Goal: Navigation & Orientation: Find specific page/section

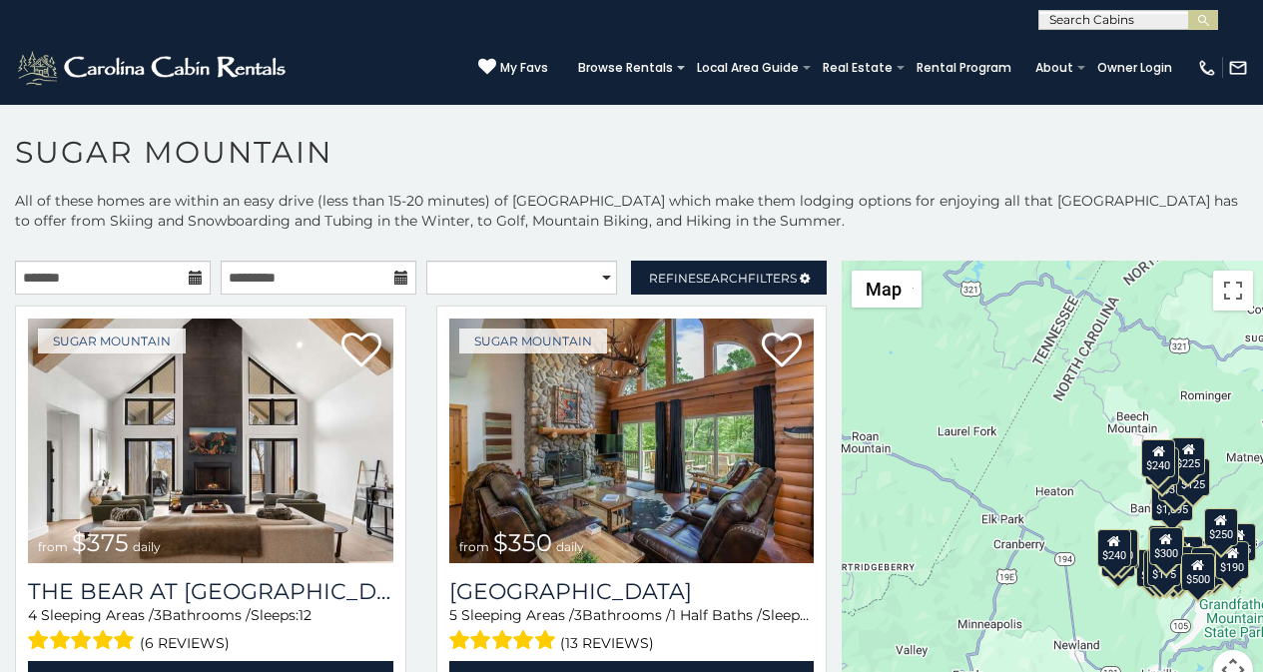
scroll to position [8, 0]
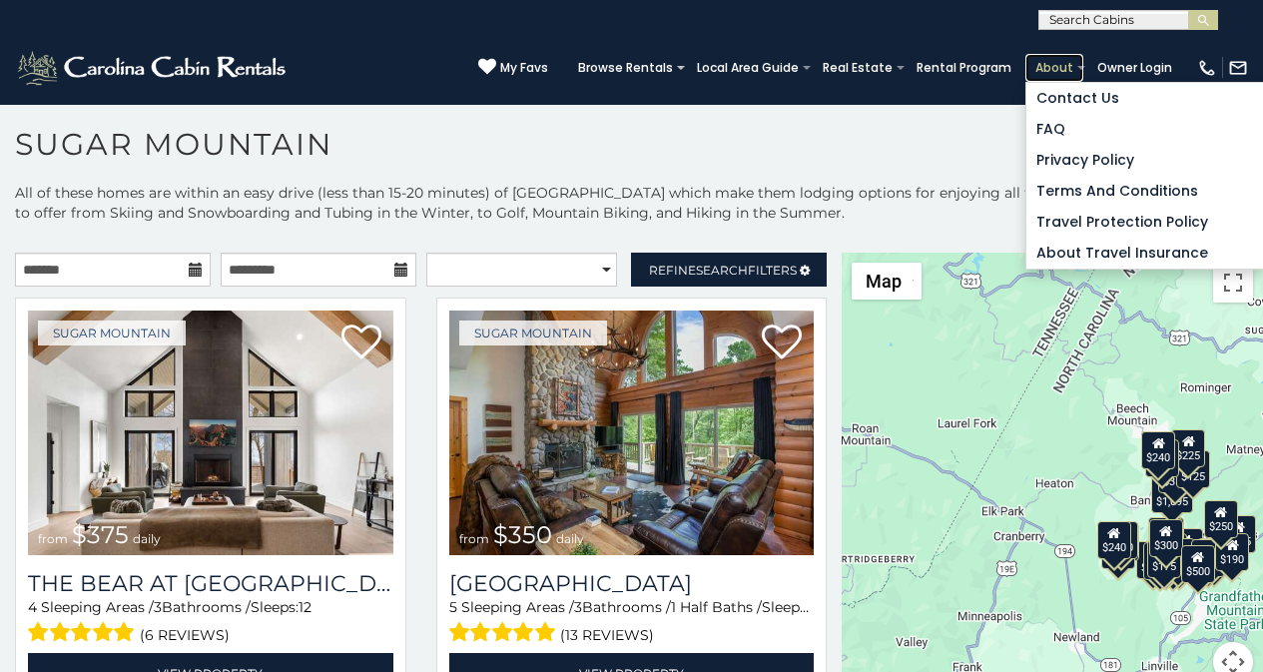
click at [1063, 58] on link "About" at bounding box center [1054, 68] width 58 height 28
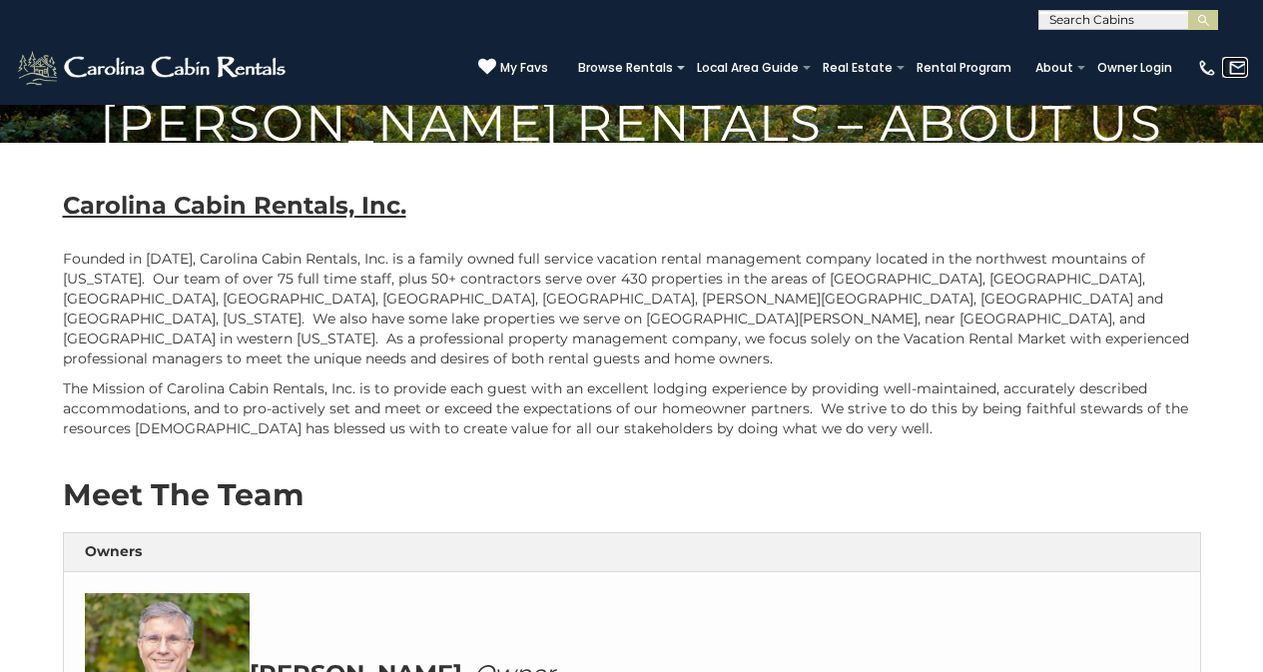
click at [1225, 61] on link at bounding box center [1235, 67] width 26 height 21
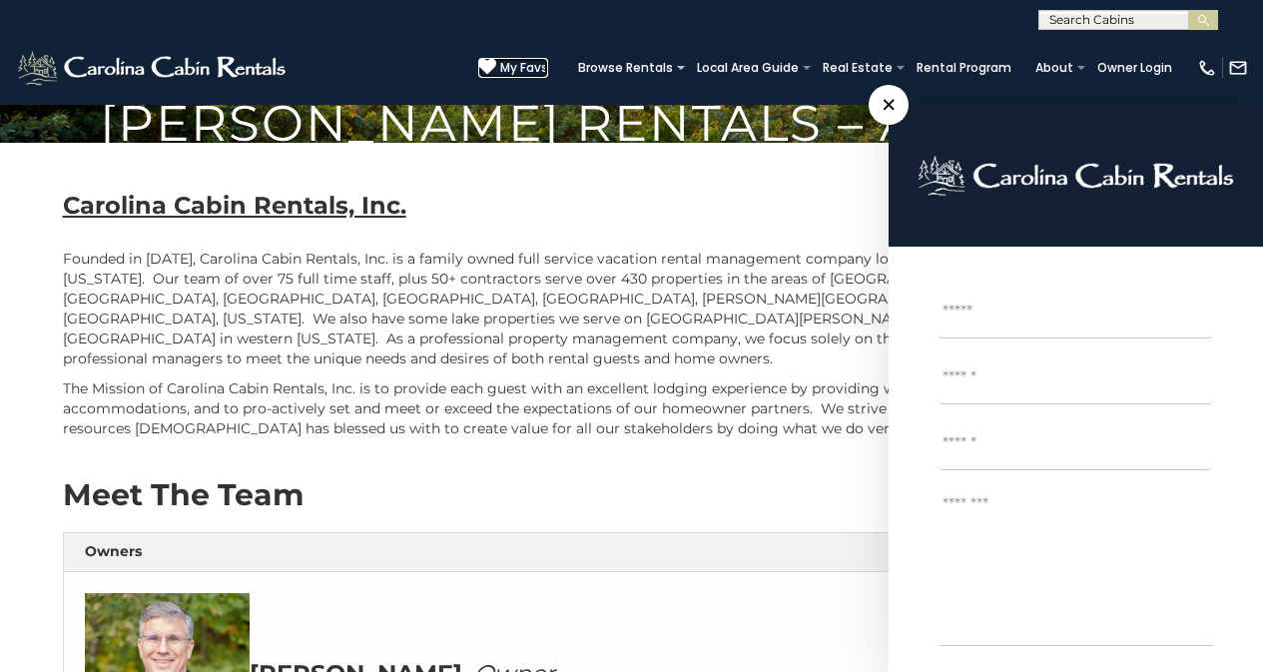
click at [496, 59] on icon at bounding box center [487, 67] width 18 height 18
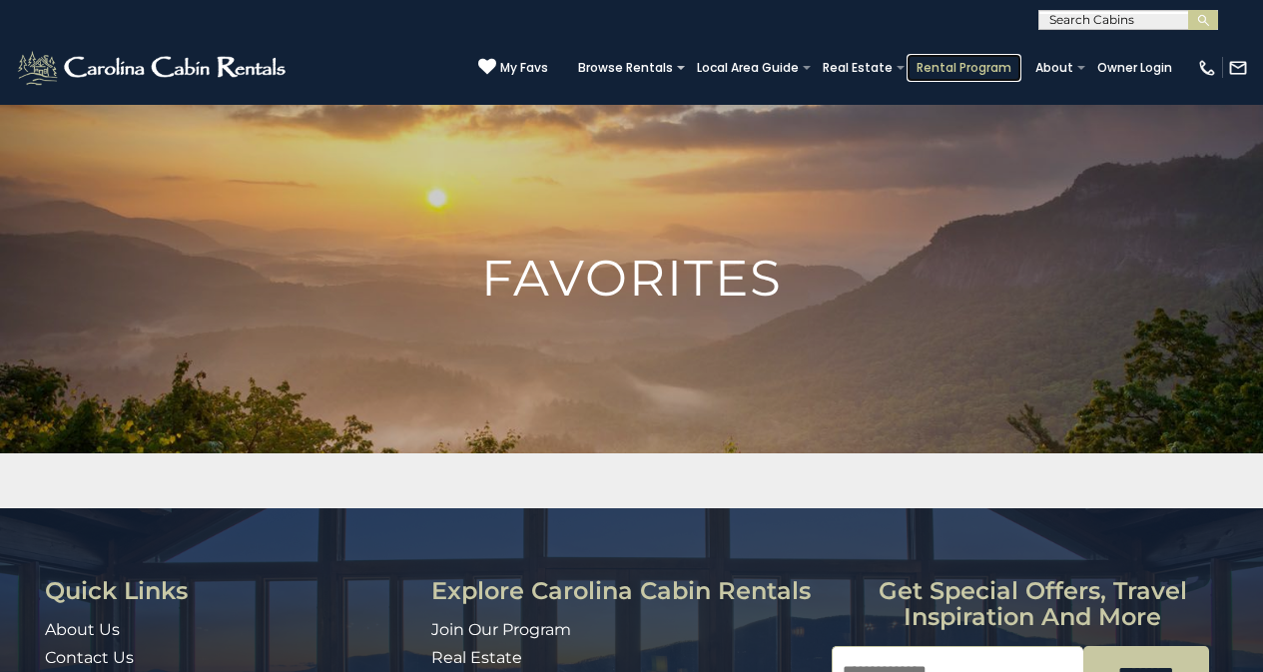
click at [955, 62] on link "Rental Program" at bounding box center [964, 68] width 115 height 28
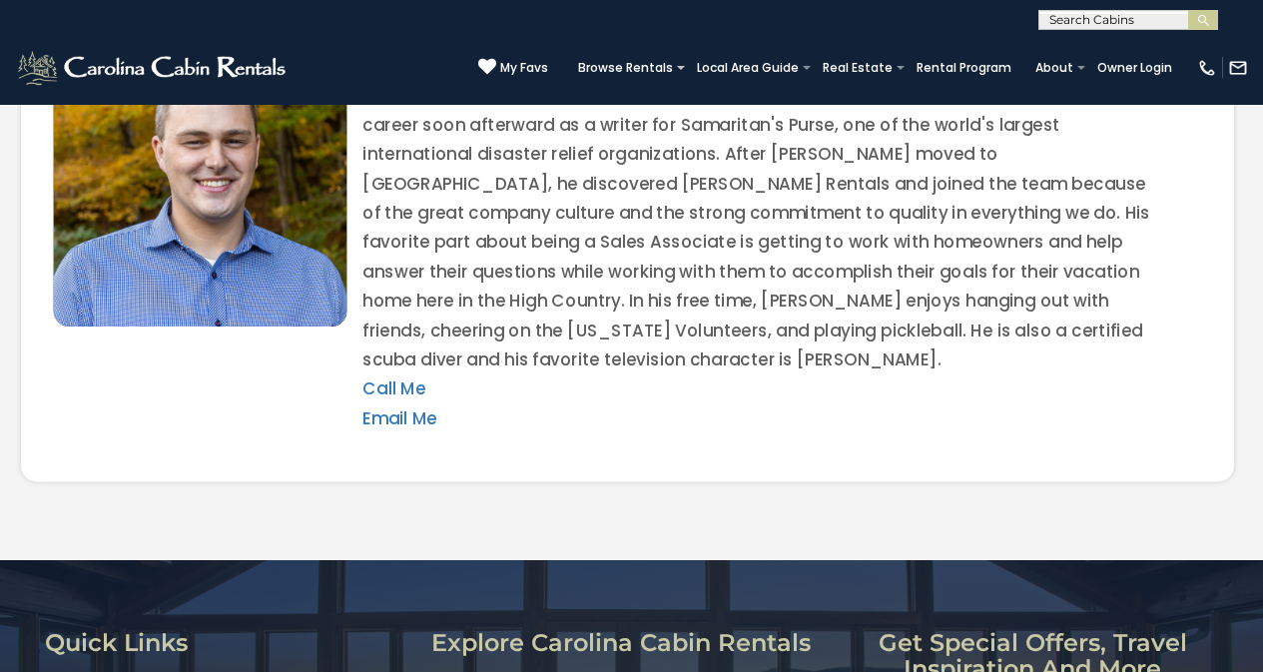
scroll to position [4767, 0]
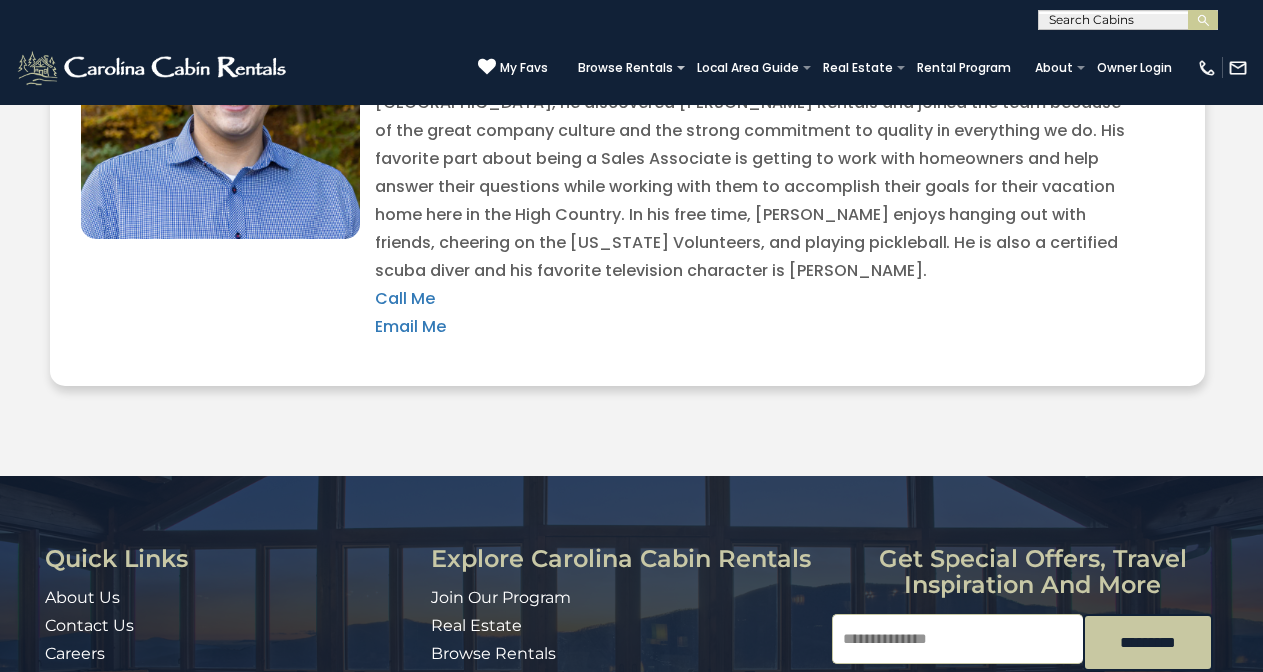
click at [24, 59] on img at bounding box center [153, 68] width 277 height 40
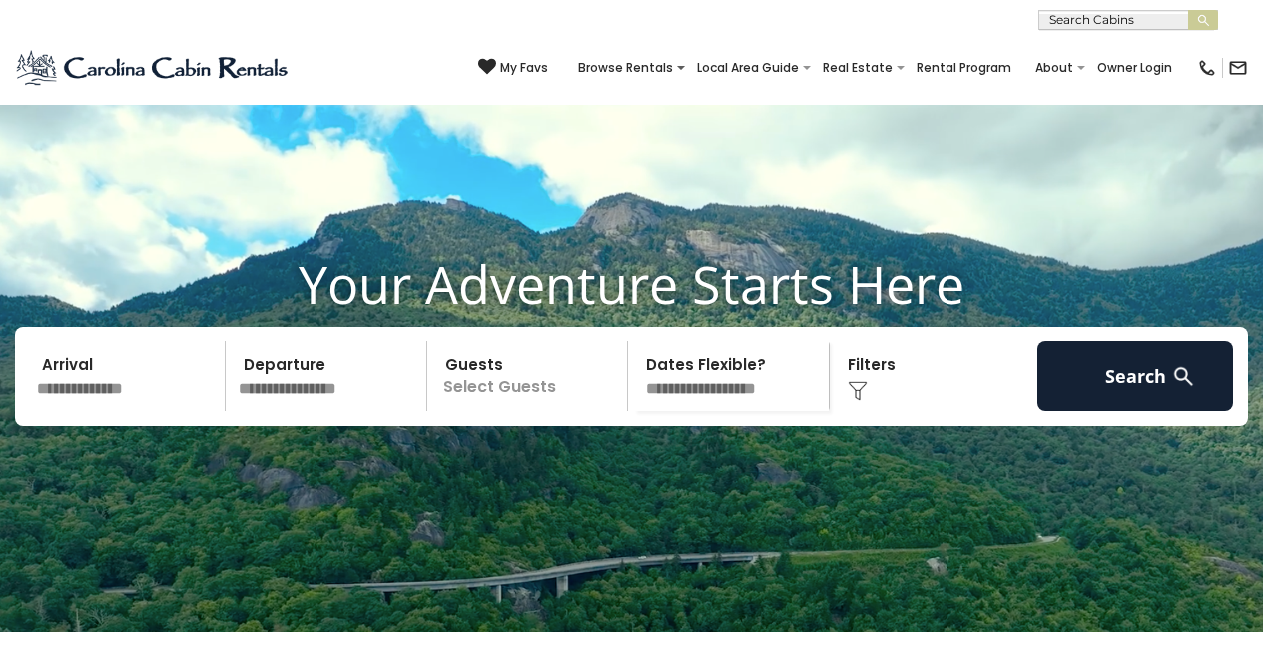
scroll to position [587, 0]
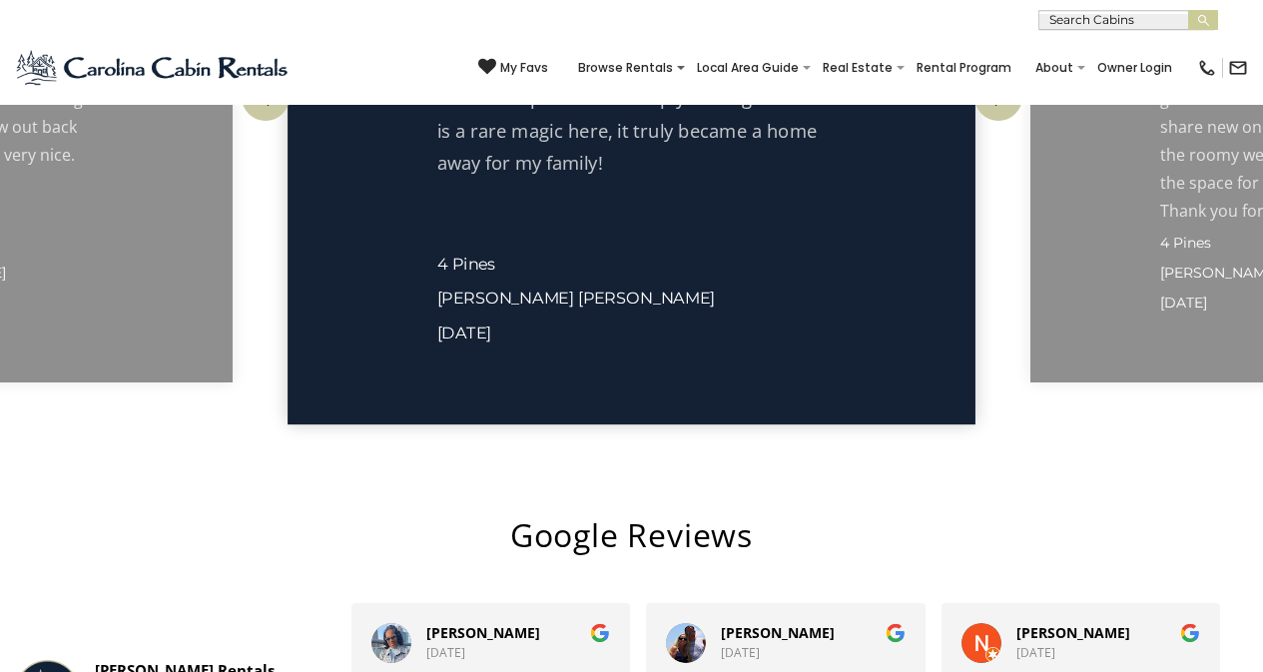
scroll to position [3665, 0]
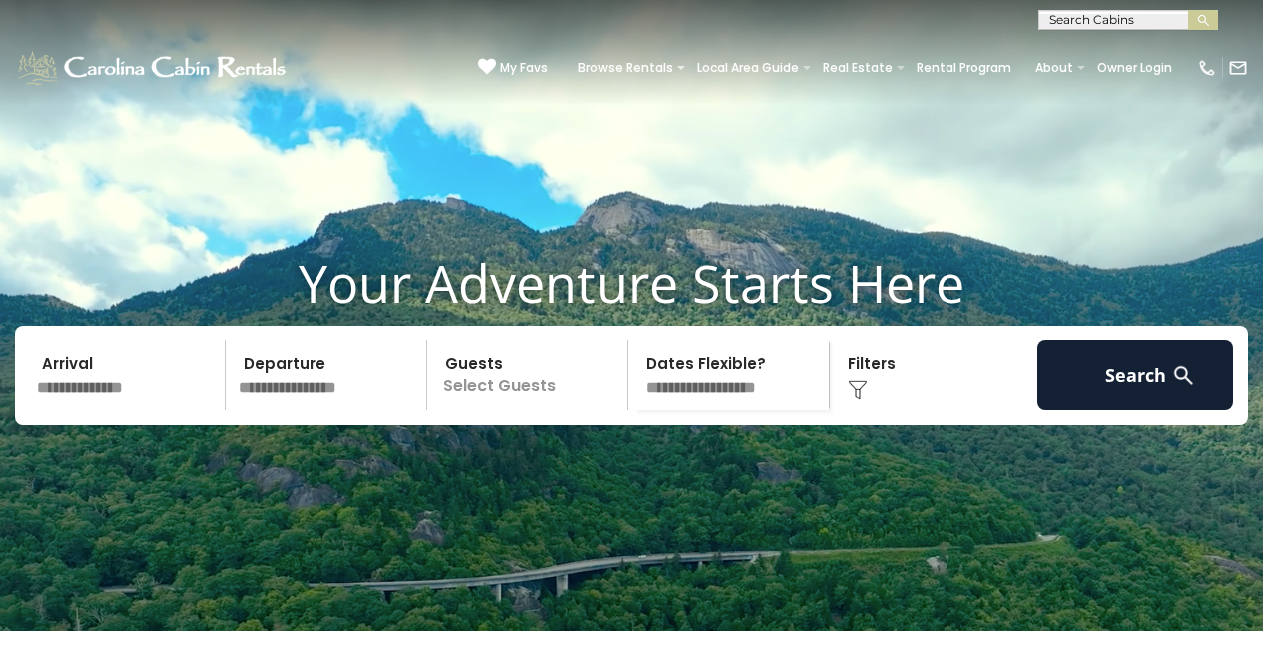
scroll to position [0, 0]
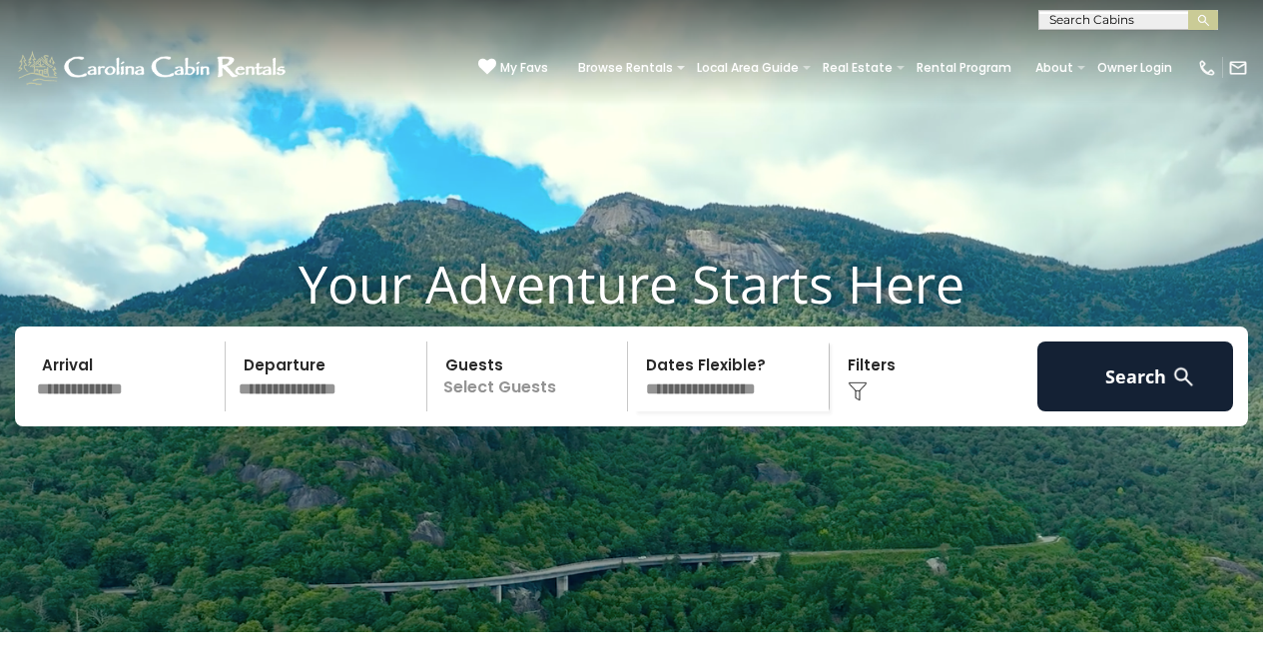
click at [674, 5] on div "**********" at bounding box center [631, 15] width 1263 height 30
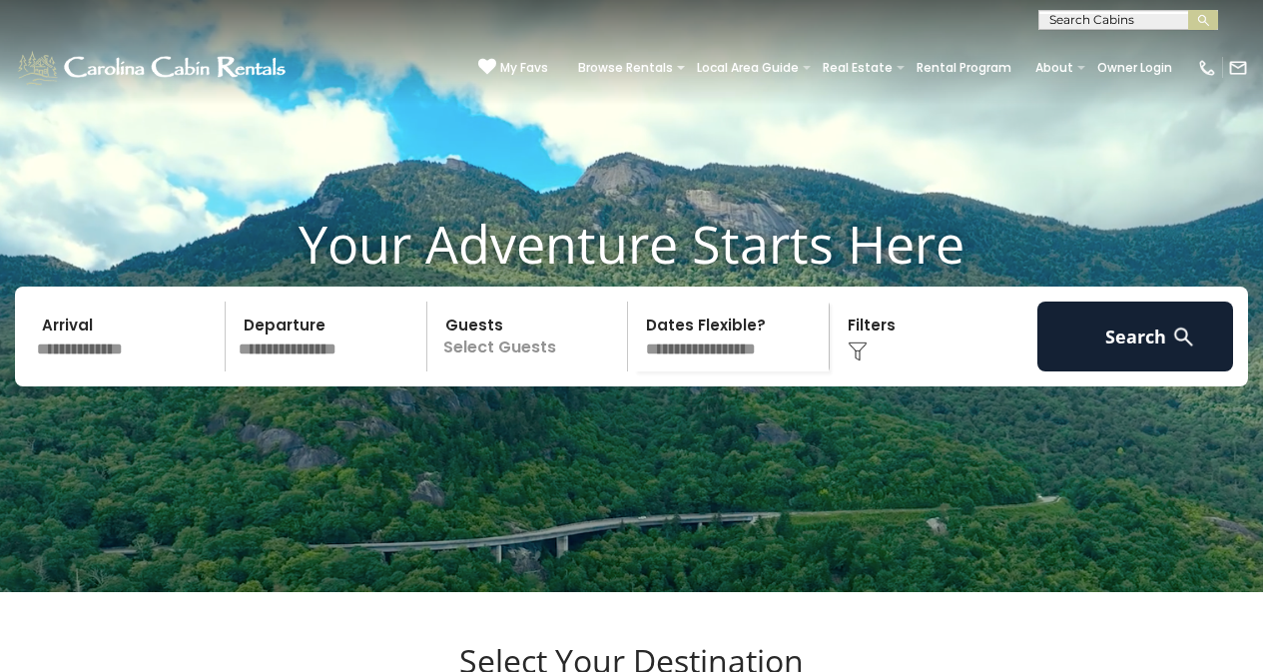
scroll to position [80, 0]
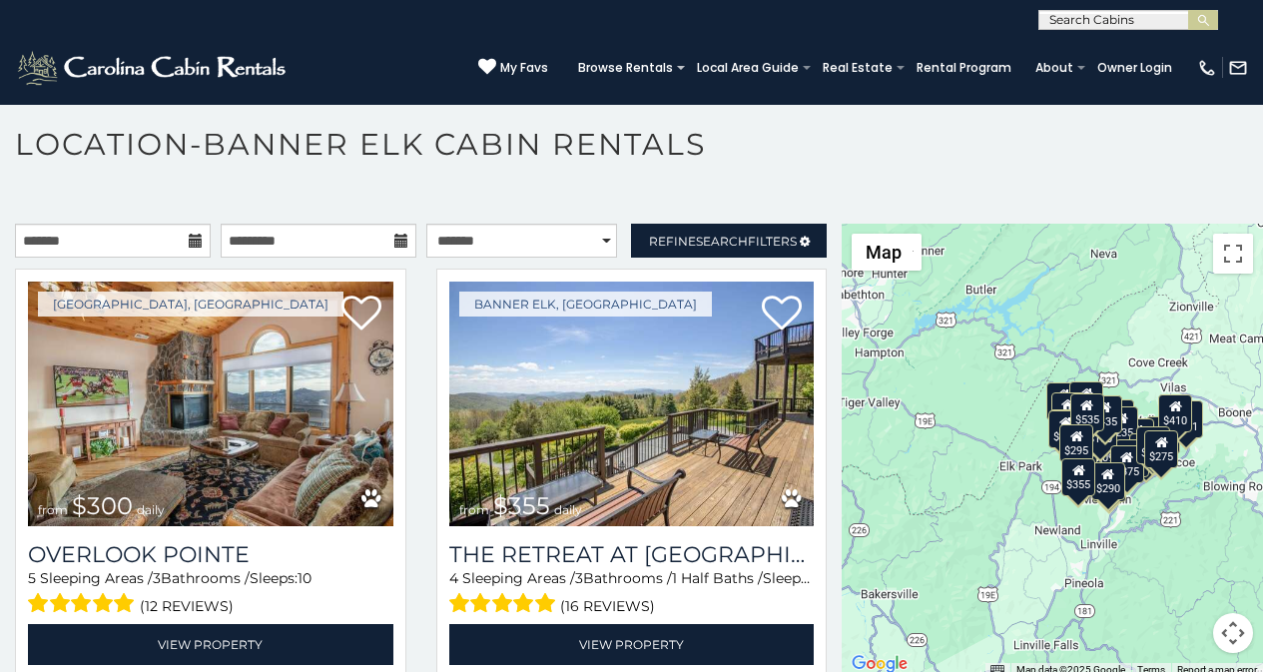
scroll to position [51, 0]
